Goal: Navigation & Orientation: Find specific page/section

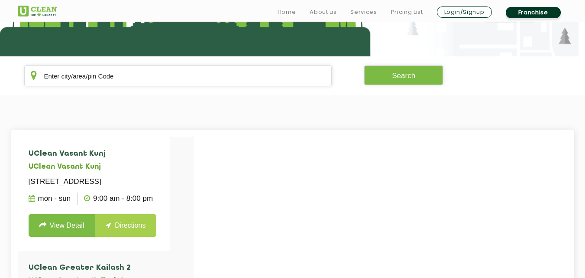
scroll to position [144, 0]
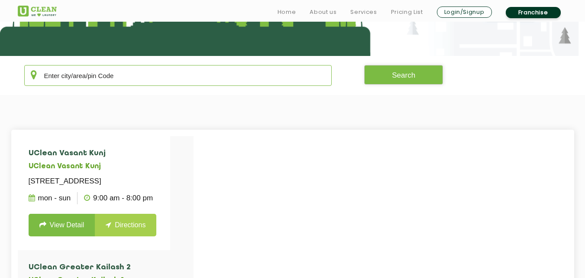
click at [112, 81] on input "text" at bounding box center [178, 75] width 308 height 21
type input "K"
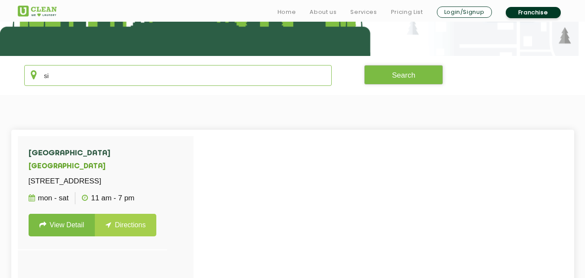
type input "s"
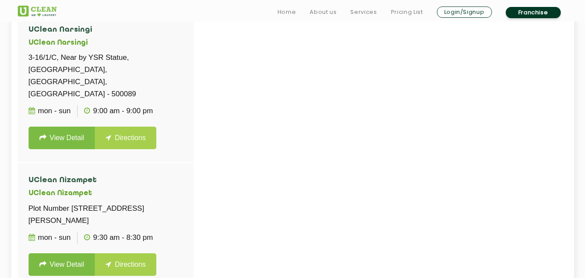
scroll to position [269, 0]
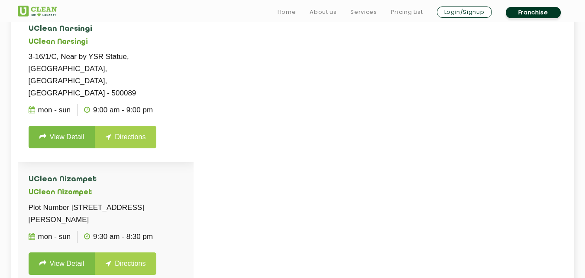
click at [136, 136] on li "UClean Narsingi UClean Narsingi 3-16/1/C, Near by YSR Statue, [GEOGRAPHIC_DATA]…" at bounding box center [106, 87] width 176 height 150
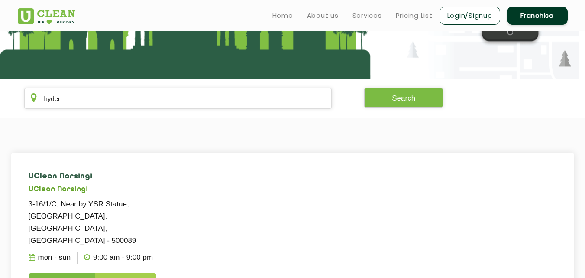
scroll to position [118, 0]
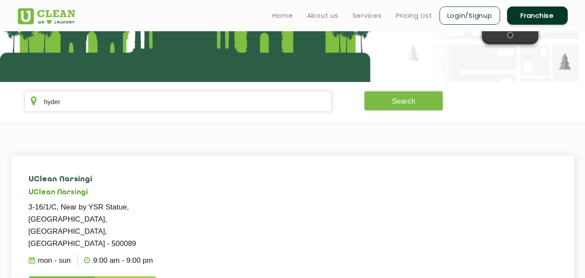
click at [150, 87] on section "[PERSON_NAME] Search" at bounding box center [292, 101] width 585 height 39
click at [132, 110] on input "hyder" at bounding box center [178, 101] width 308 height 21
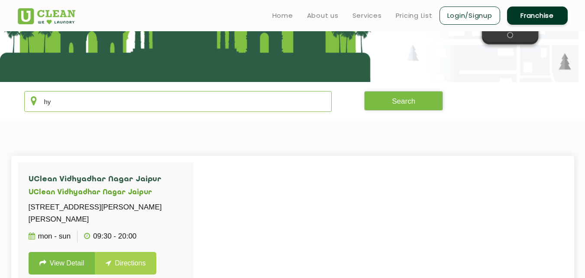
type input "h"
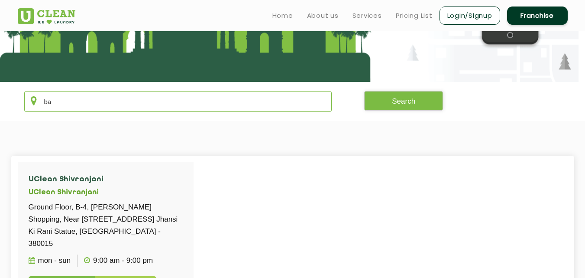
type input "b"
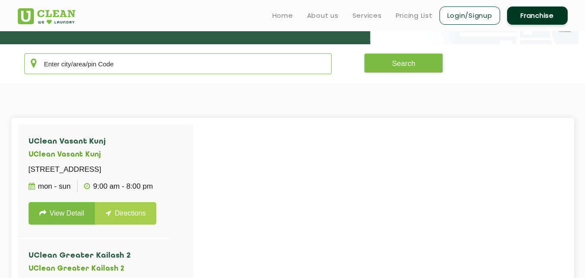
scroll to position [153, 0]
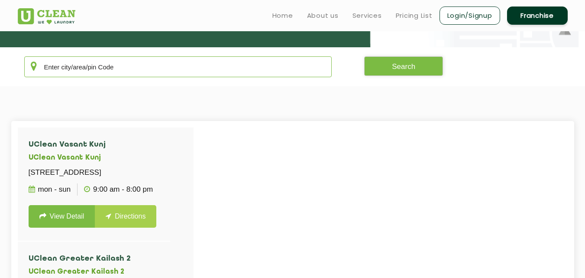
click at [110, 71] on input "text" at bounding box center [178, 66] width 308 height 21
click at [186, 22] on div "Home About us Services Pricing List Login/Signup Franchise" at bounding box center [292, 13] width 563 height 23
click at [183, 62] on input "text" at bounding box center [178, 66] width 308 height 21
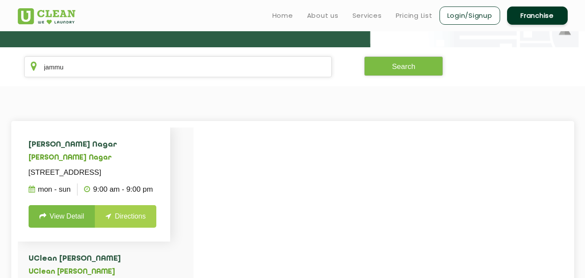
click at [166, 132] on li "[PERSON_NAME] [STREET_ADDRESS][PERSON_NAME] Mon - Sun 9:00 AM - 9:00 PM View De…" at bounding box center [94, 184] width 153 height 114
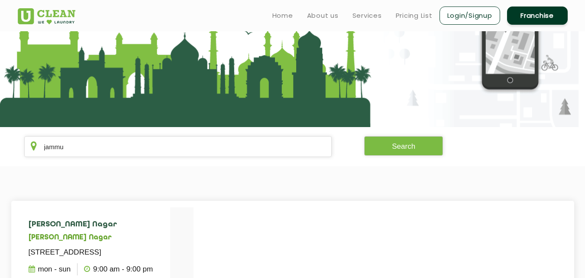
scroll to position [58, 0]
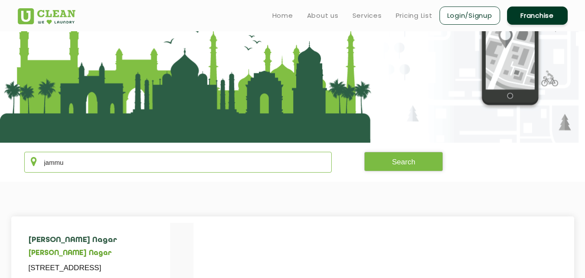
click at [146, 165] on input "jammu" at bounding box center [178, 162] width 308 height 21
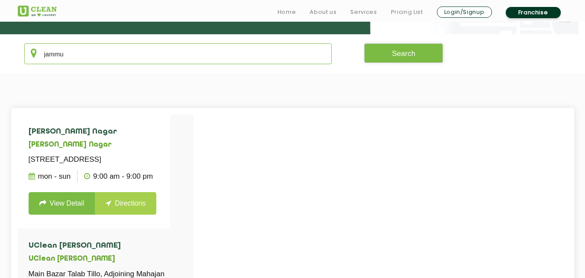
scroll to position [168, 0]
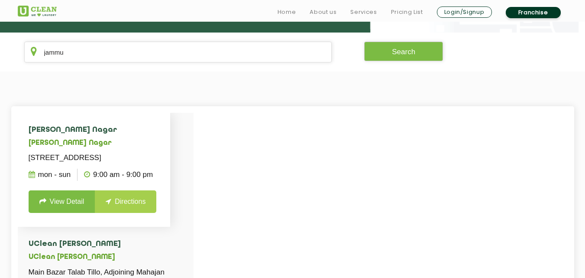
click at [152, 125] on li "[PERSON_NAME] [STREET_ADDRESS][PERSON_NAME] Mon - Sun 9:00 AM - 9:00 PM View De…" at bounding box center [94, 170] width 153 height 114
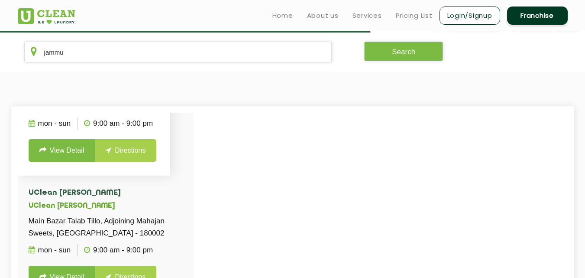
scroll to position [0, 0]
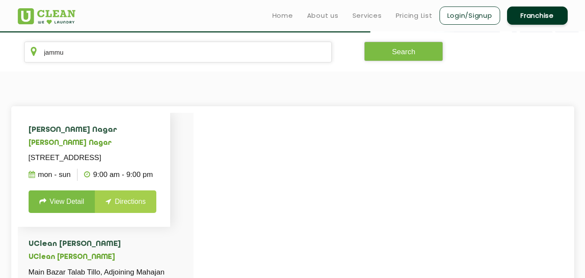
click at [133, 145] on h5 "[PERSON_NAME] Nagar" at bounding box center [94, 143] width 131 height 8
click at [91, 149] on li "[PERSON_NAME] [STREET_ADDRESS][PERSON_NAME] Mon - Sun 9:00 AM - 9:00 PM View De…" at bounding box center [94, 170] width 153 height 114
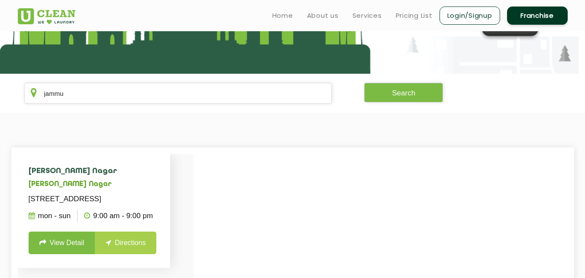
scroll to position [118, 0]
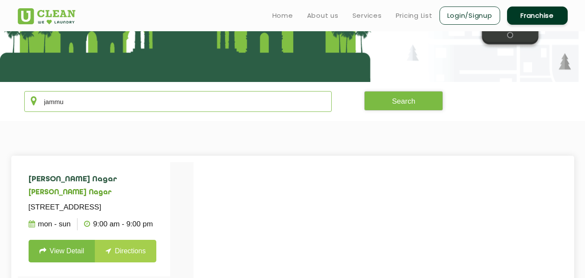
click at [201, 111] on input "jammu" at bounding box center [178, 101] width 308 height 21
type input "j"
